Goal: Navigation & Orientation: Find specific page/section

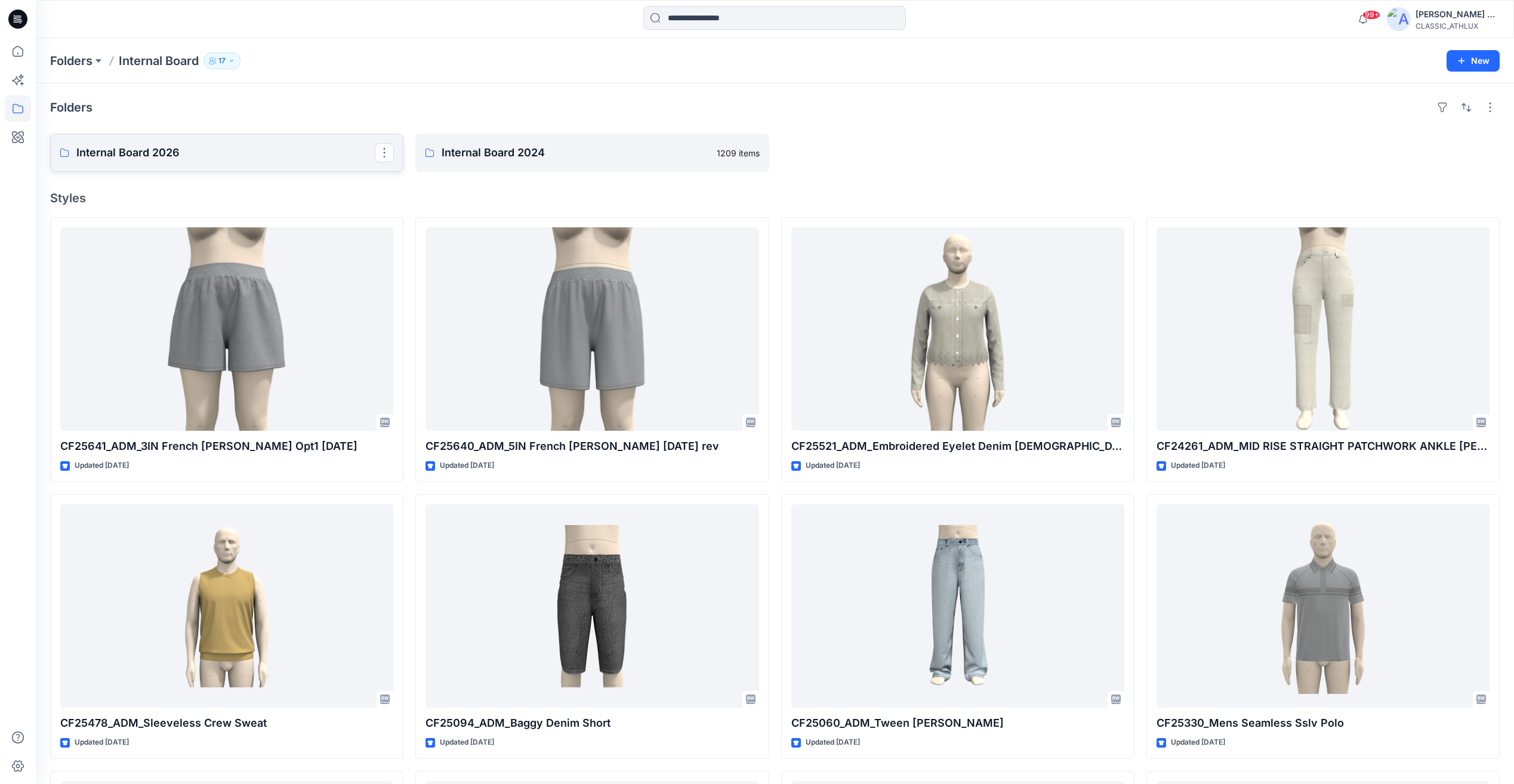
click at [197, 156] on p "Internal Board 2026" at bounding box center [225, 153] width 298 height 17
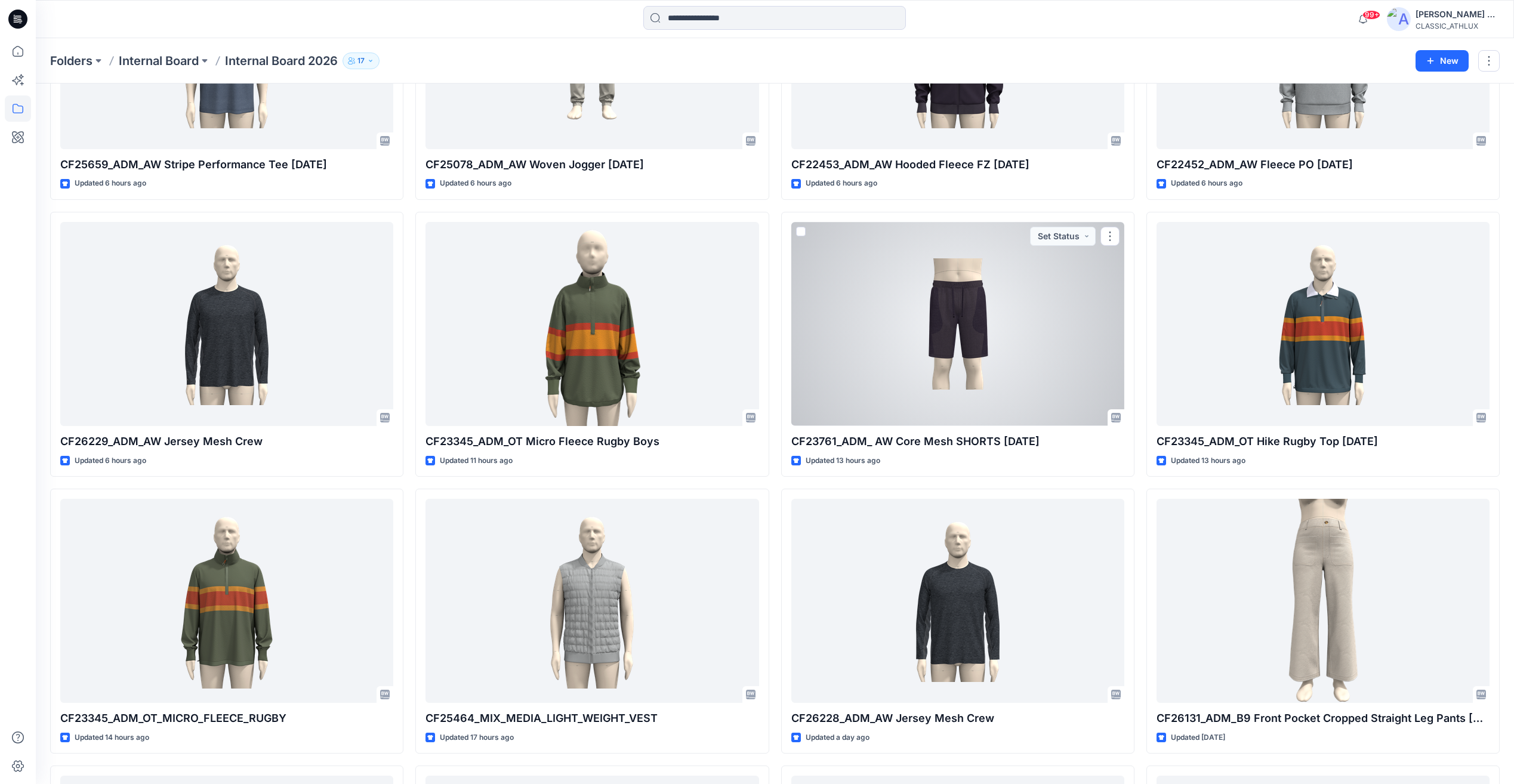
scroll to position [966, 0]
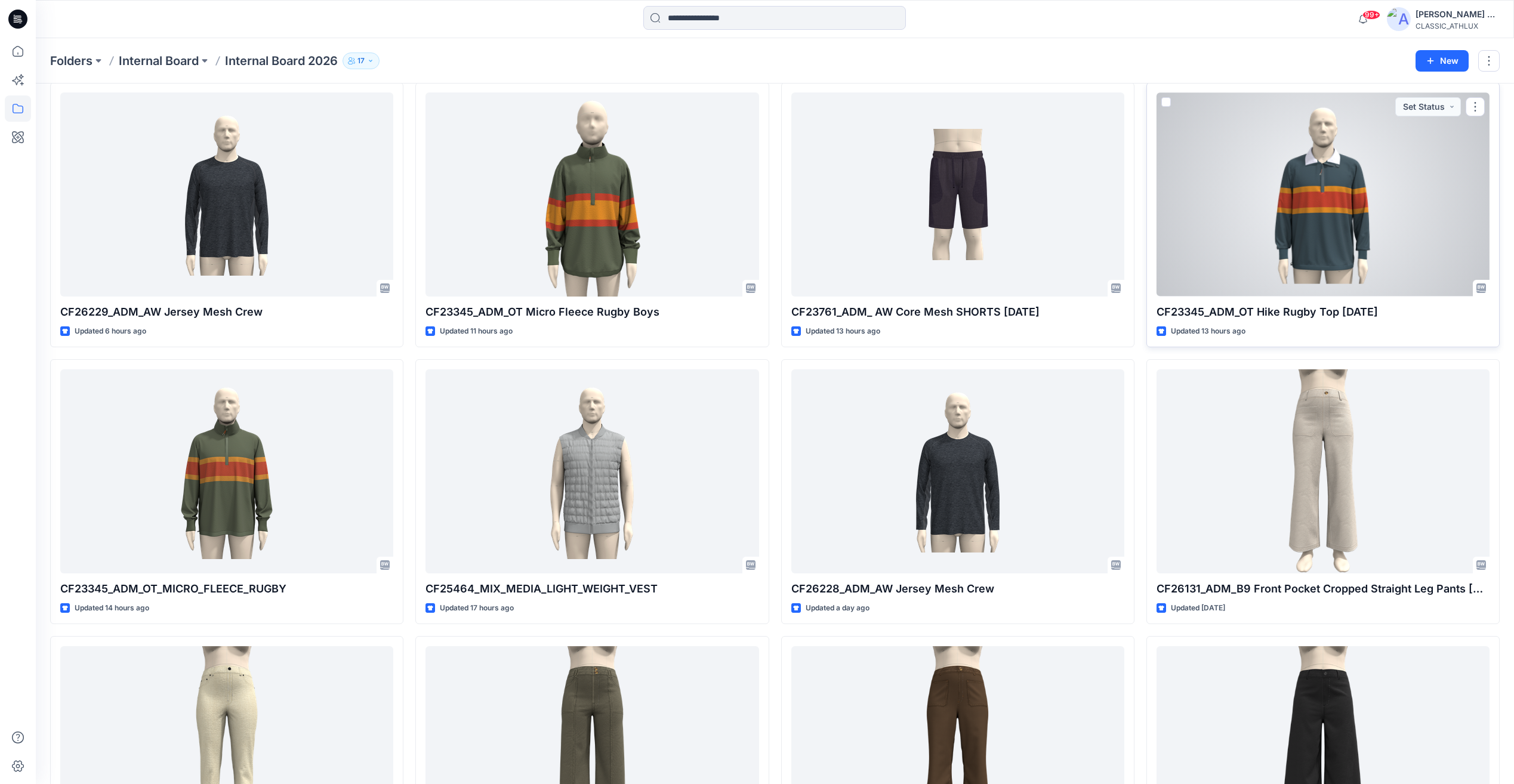
click at [1344, 216] on div at bounding box center [1323, 194] width 333 height 204
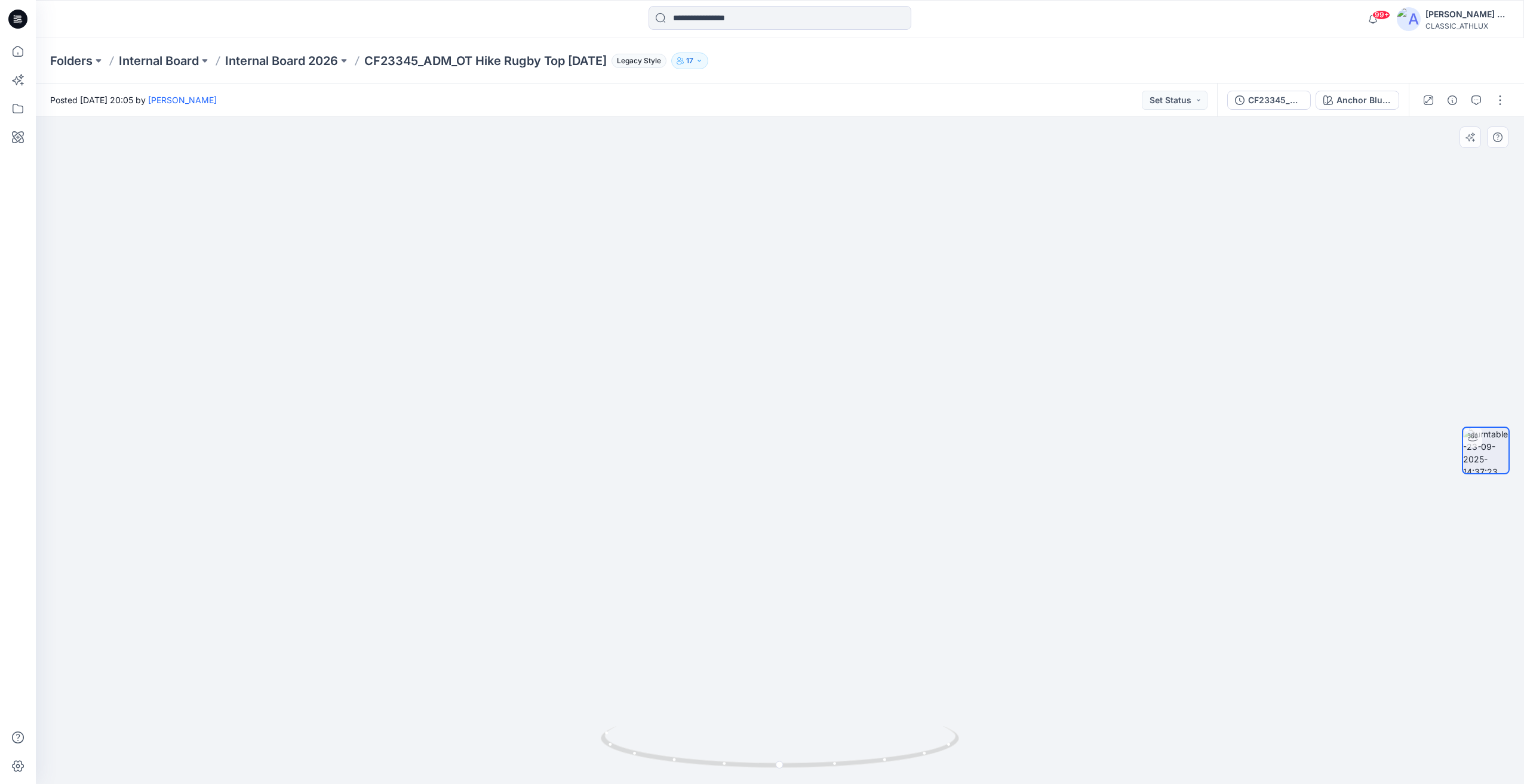
drag, startPoint x: 1144, startPoint y: 483, endPoint x: 985, endPoint y: 477, distance: 159.1
click at [985, 477] on div at bounding box center [780, 451] width 1488 height 667
click at [294, 66] on p "Internal Board 2026" at bounding box center [281, 61] width 113 height 17
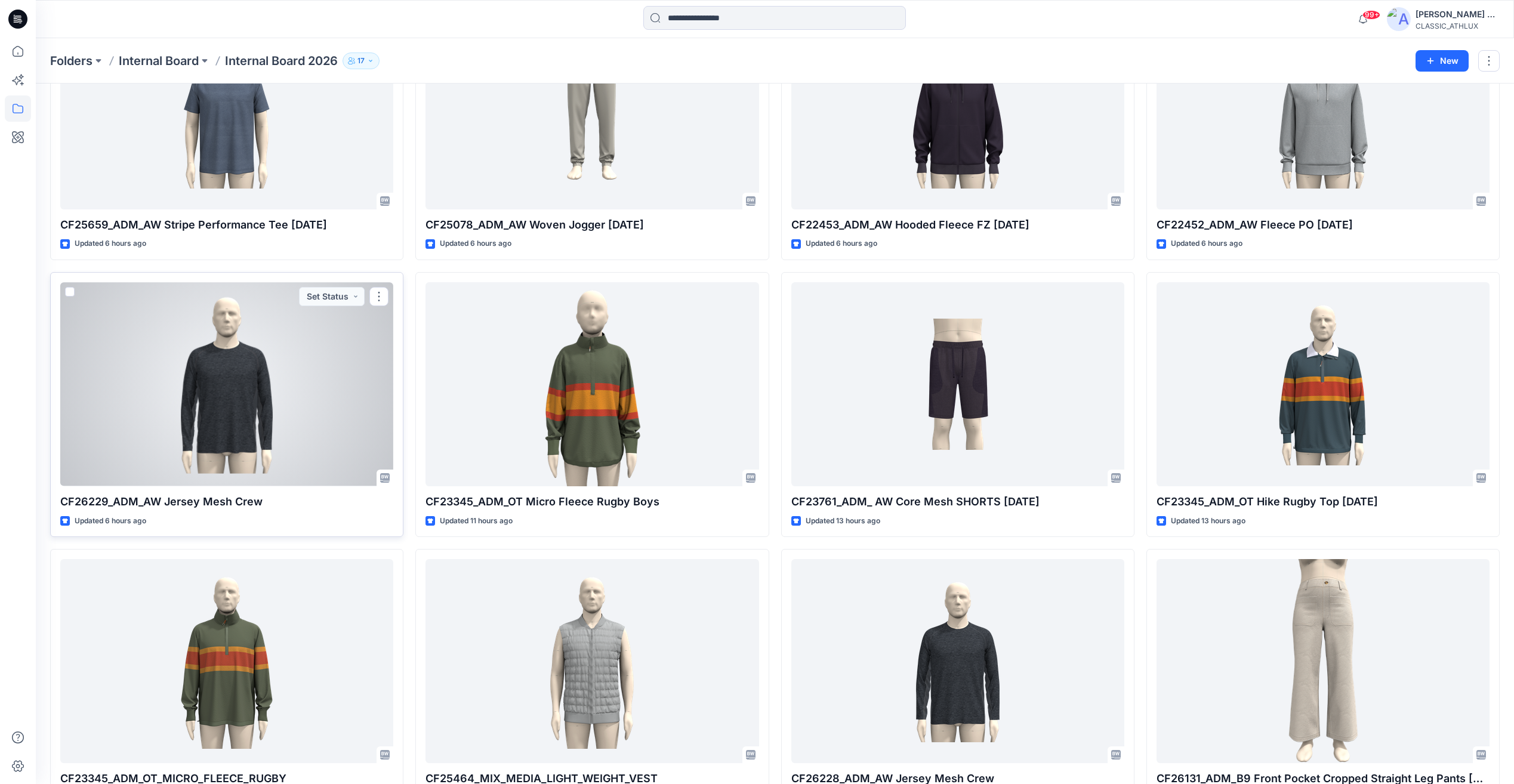
scroll to position [895, 0]
